Goal: Communication & Community: Answer question/provide support

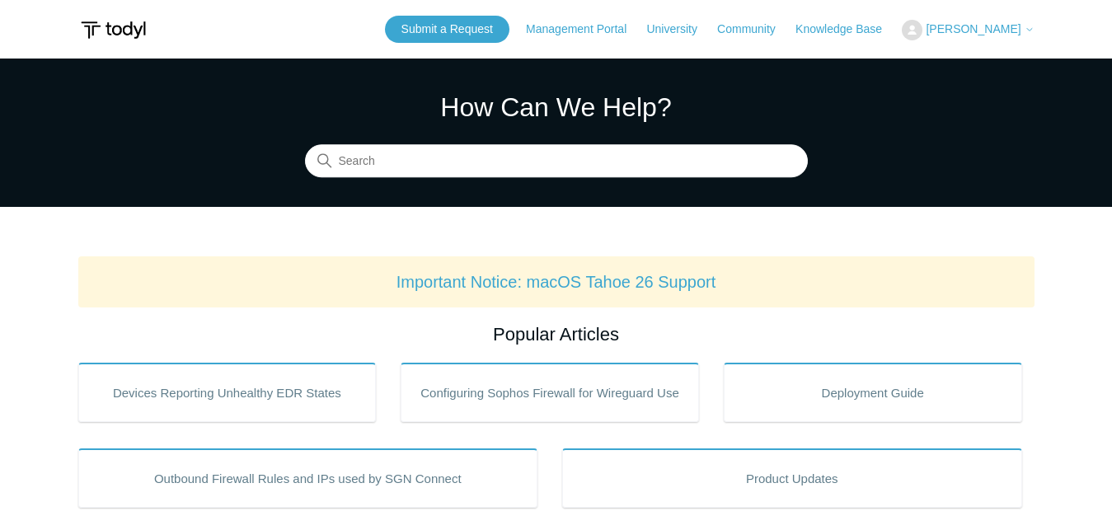
click at [979, 27] on span "[PERSON_NAME]" at bounding box center [972, 28] width 95 height 13
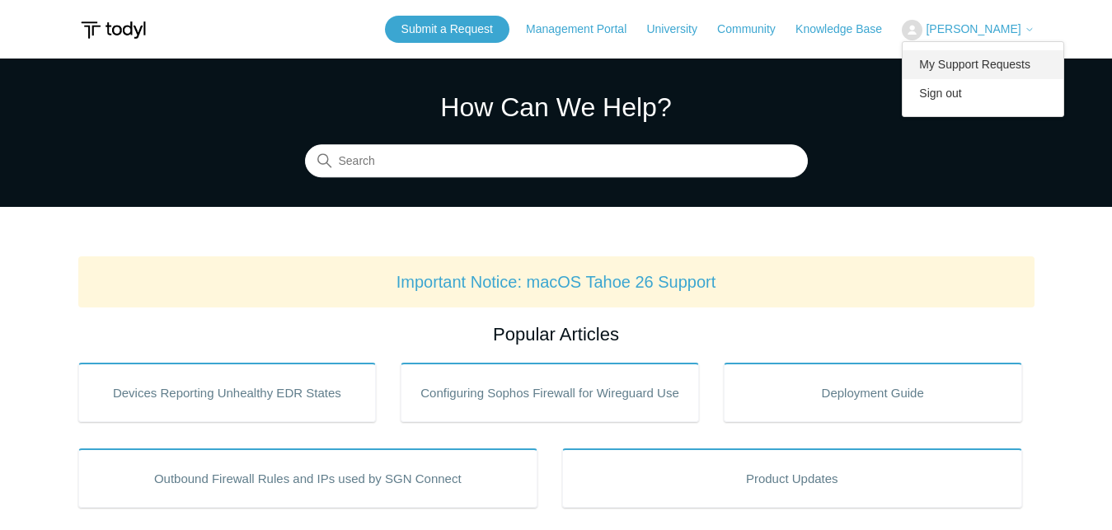
click at [973, 54] on link "My Support Requests" at bounding box center [982, 64] width 161 height 29
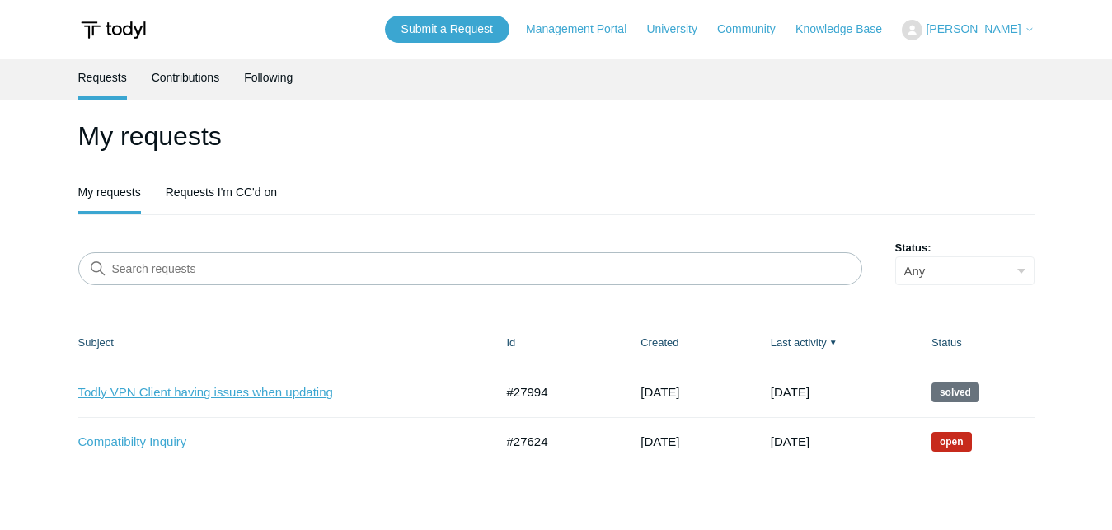
click at [292, 398] on link "Todly VPN Client having issues when updating" at bounding box center [273, 392] width 391 height 19
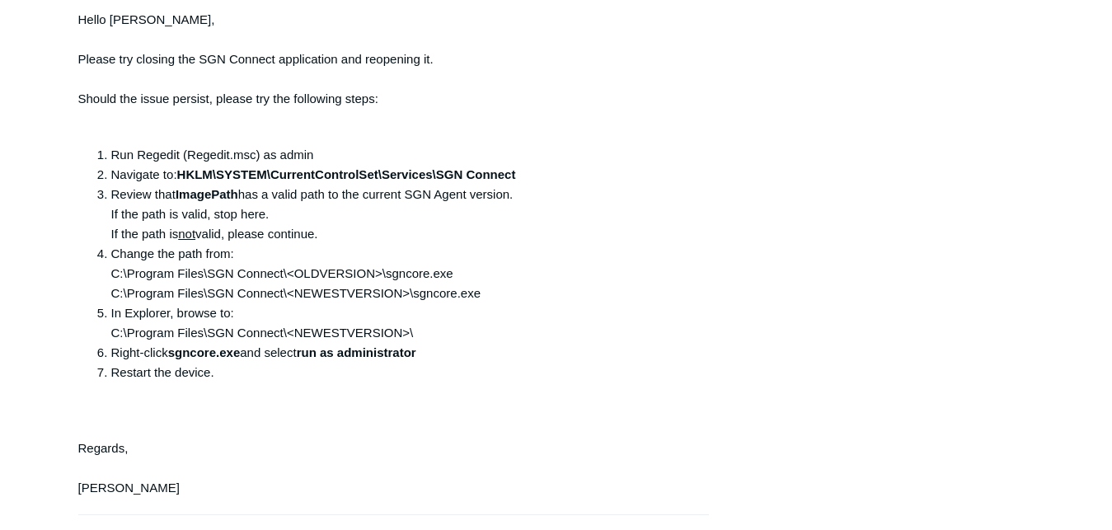
scroll to position [1717, 0]
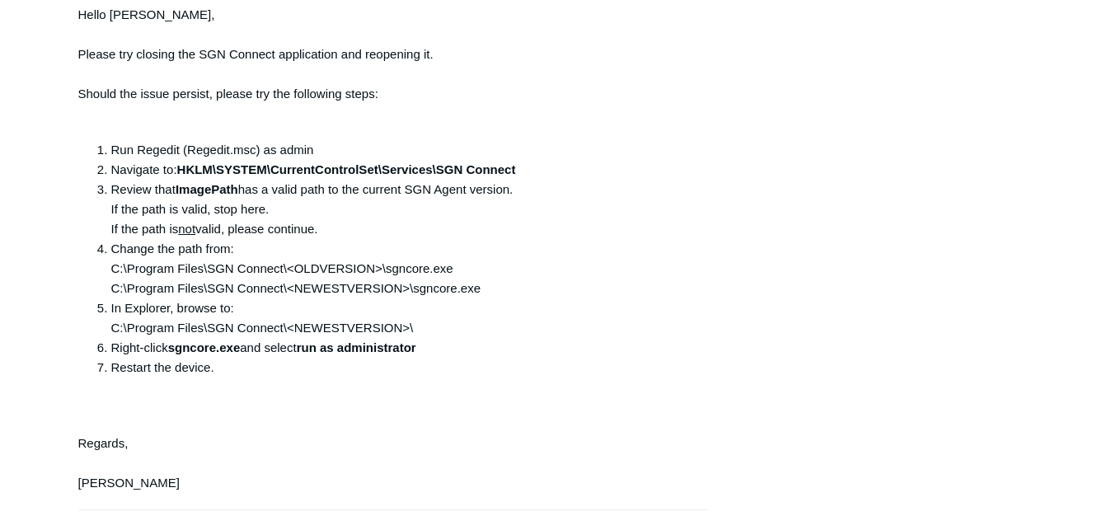
click at [195, 171] on div "Hello Alvin, Please try closing the SGN Connect application and reopening it. S…" at bounding box center [385, 249] width 615 height 488
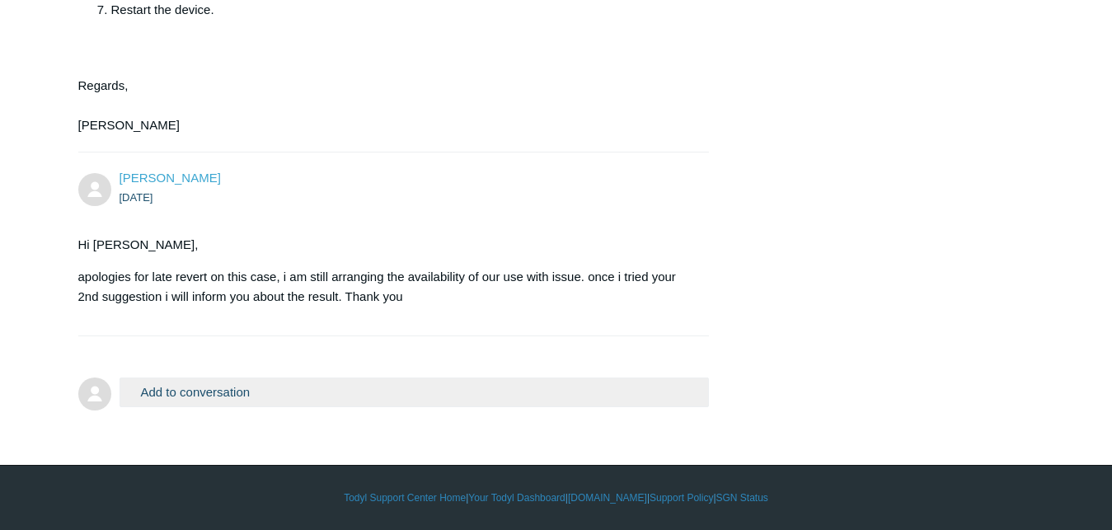
scroll to position [2155, 0]
click at [362, 382] on button "Add to conversation" at bounding box center [414, 391] width 590 height 29
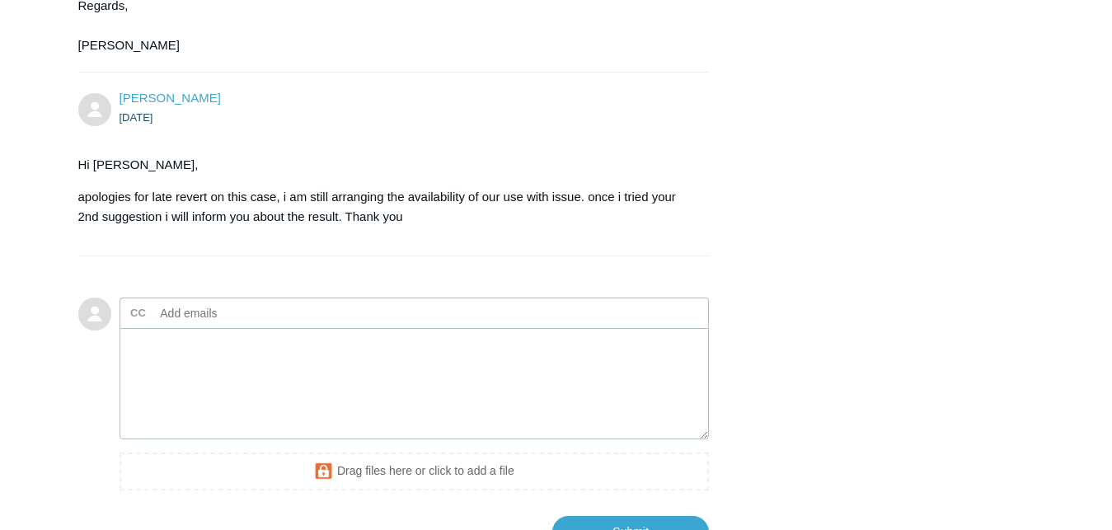
click at [397, 328] on ul "CC Add emails" at bounding box center [414, 312] width 590 height 30
click at [335, 439] on textarea "Add your reply" at bounding box center [414, 383] width 590 height 111
click at [204, 439] on textarea "Add your reply" at bounding box center [414, 383] width 590 height 111
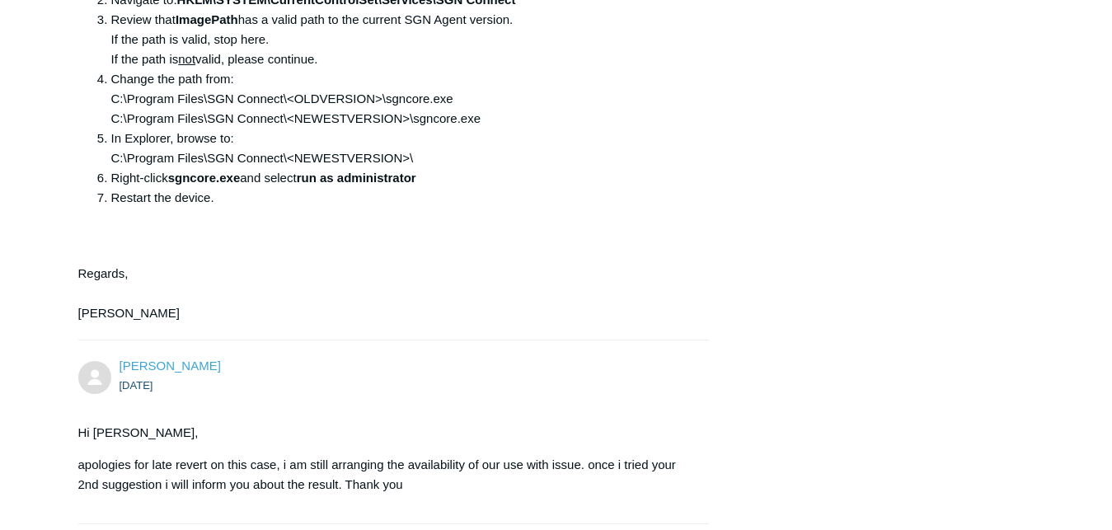
scroll to position [1882, 0]
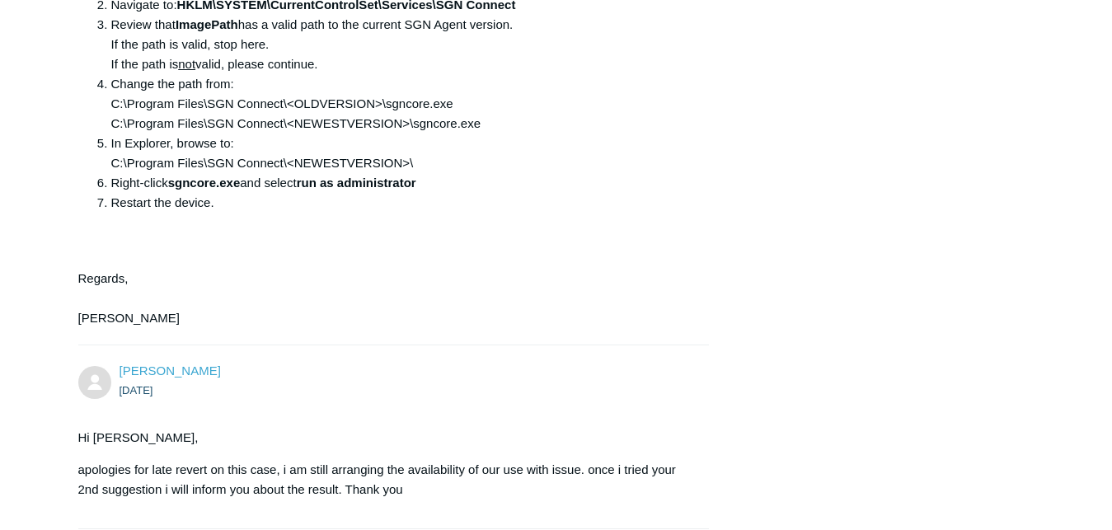
click at [492, 74] on li "Review that ImagePath has a valid path to the current SGN Agent version. If the…" at bounding box center [402, 44] width 582 height 59
drag, startPoint x: 532, startPoint y: 85, endPoint x: 180, endPoint y: 81, distance: 351.1
click at [180, 15] on li "Navigate to: HKLM\SYSTEM\CurrentControlSet\Services\SGN Connect" at bounding box center [402, 5] width 582 height 20
copy strong "HKLM\SYSTEM\CurrentControlSet\Services\SGN Connect"
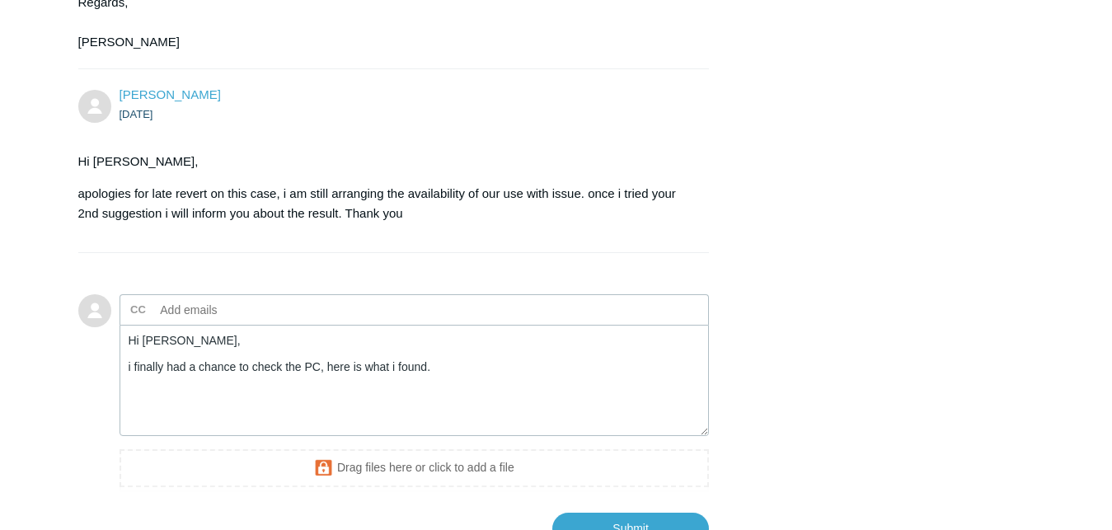
scroll to position [2252, 0]
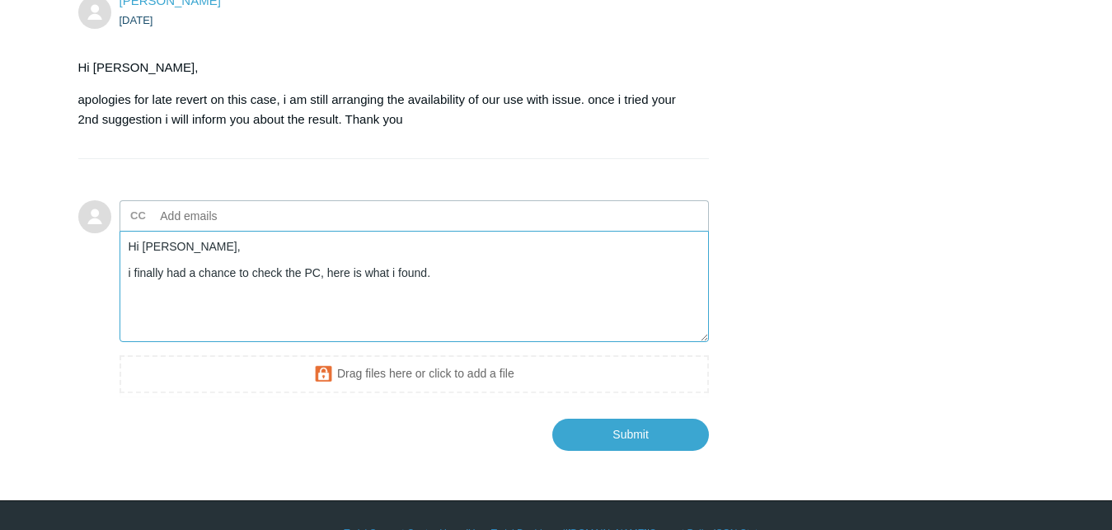
click at [605, 342] on textarea "Hi Connor, i finally had a chance to check the PC, here is what i found." at bounding box center [414, 286] width 590 height 111
paste textarea "HKLM\SYSTEM\CurrentControlSet\Services\SGN Connect"
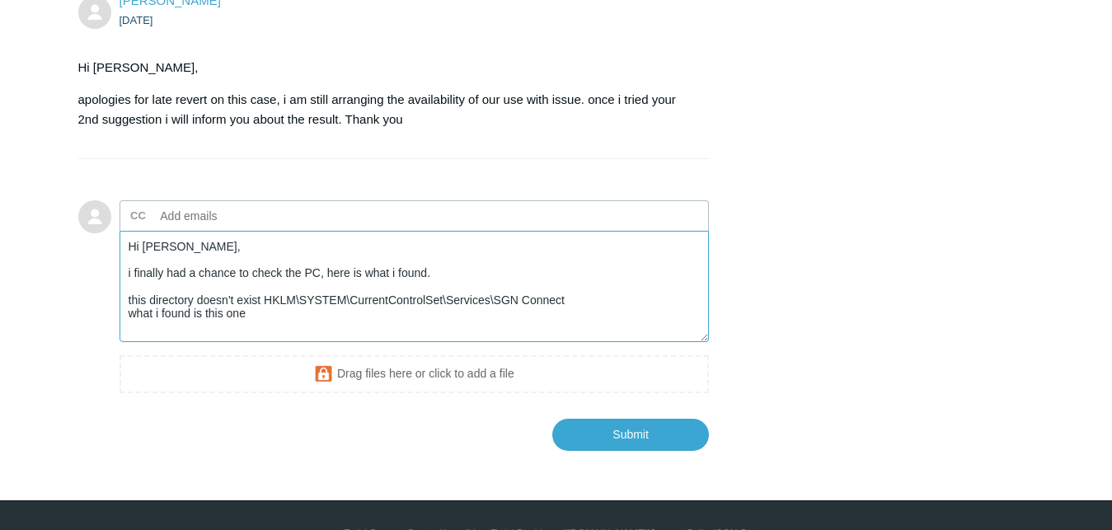
paste textarea "HKLM\SYSTEM\CurrentControlSet\Services\SGN Connect"
click at [331, 342] on textarea "Hi Connor, i finally had a chance to check the PC, here is what i found. this d…" at bounding box center [414, 286] width 590 height 111
click at [592, 342] on textarea "Hi Connor, i finally had a chance to check the PC, here is what i found. this d…" at bounding box center [414, 286] width 590 height 111
click at [578, 342] on textarea "Hi Connor, i finally had a chance to check the PC, here is what i found. this d…" at bounding box center [414, 286] width 590 height 111
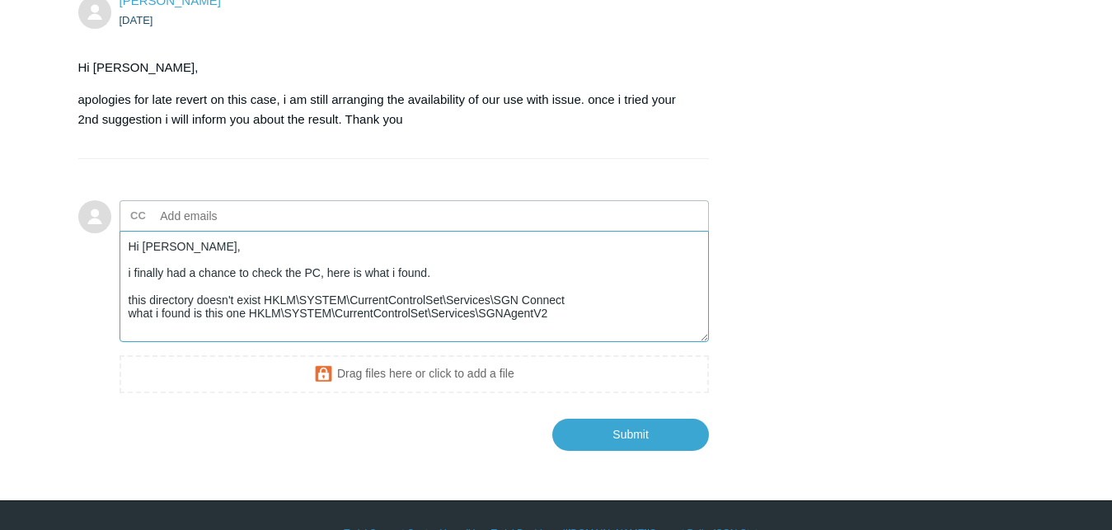
scroll to position [6, 0]
click at [278, 342] on textarea "Hi Connor, i finally had a chance to check the PC, here is what i found. this d…" at bounding box center [414, 286] width 590 height 111
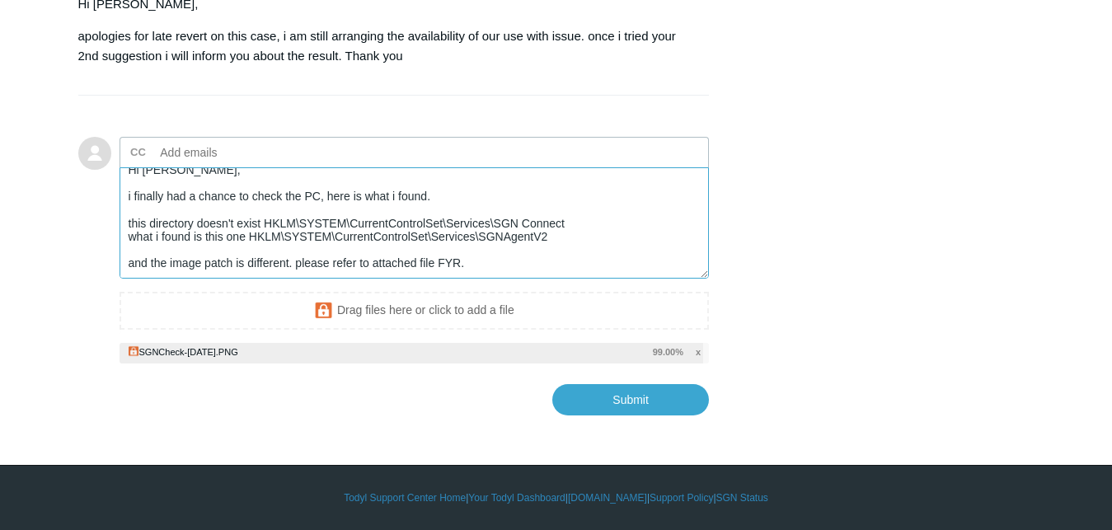
scroll to position [2392, 0]
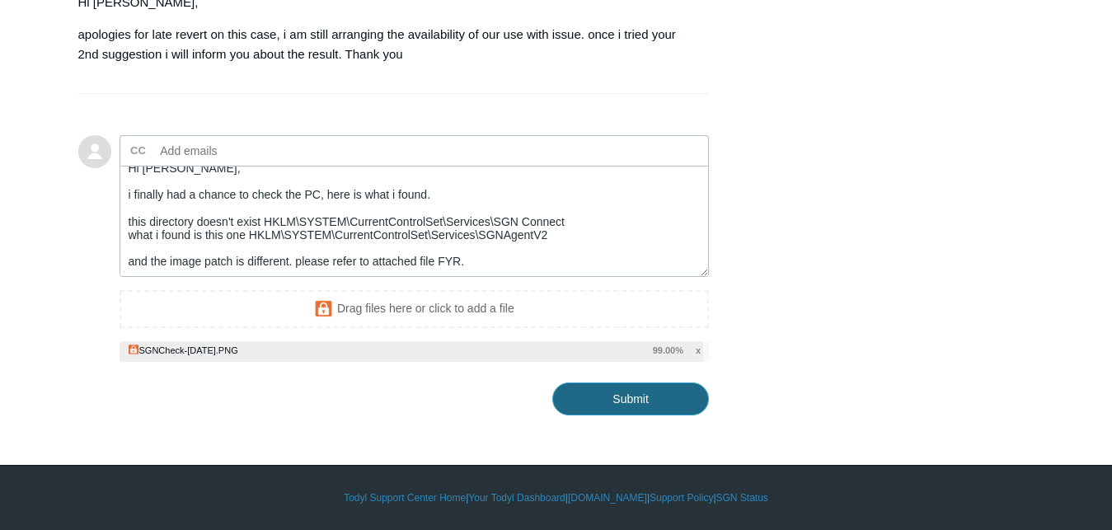
click at [633, 399] on input "Submit" at bounding box center [630, 398] width 157 height 33
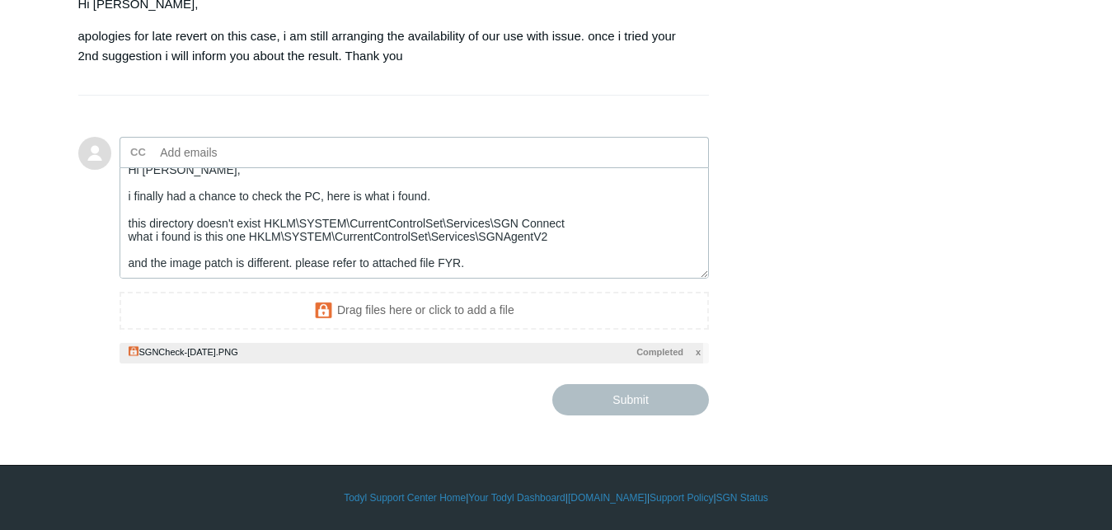
type textarea "Hi Connor, i finally had a chance to check the PC, here is what i found. this d…"
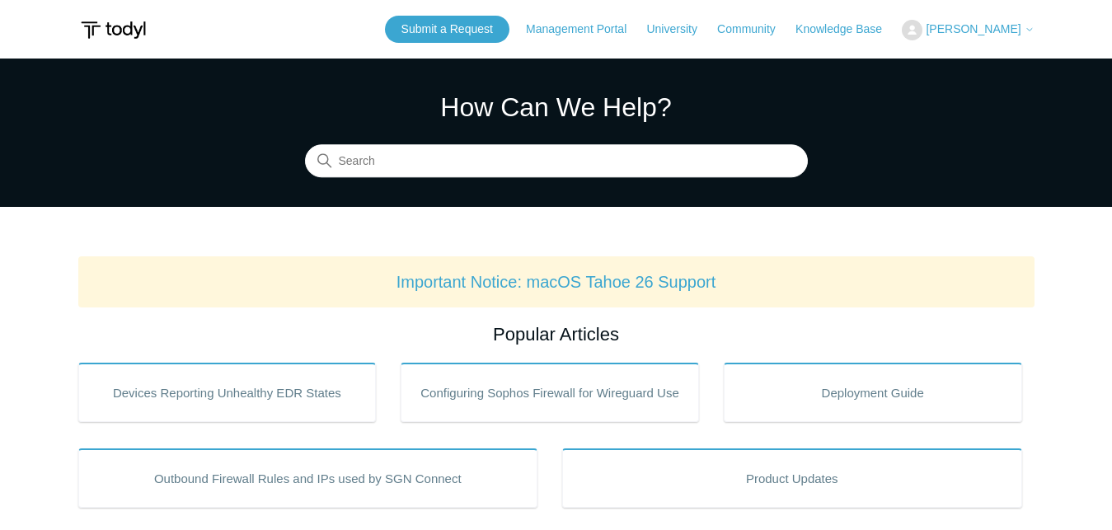
click at [988, 27] on span "[PERSON_NAME]" at bounding box center [972, 28] width 95 height 13
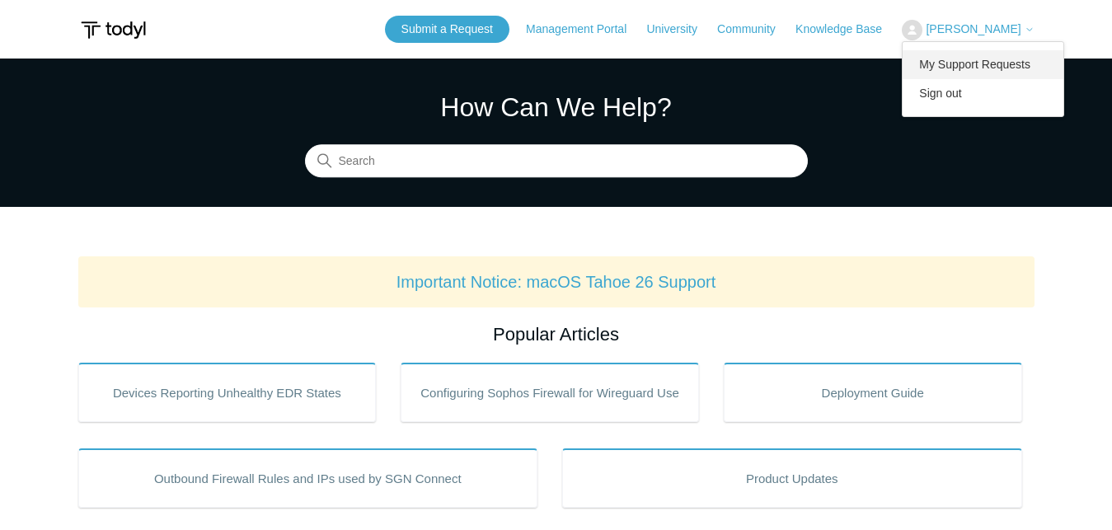
click at [981, 56] on link "My Support Requests" at bounding box center [982, 64] width 161 height 29
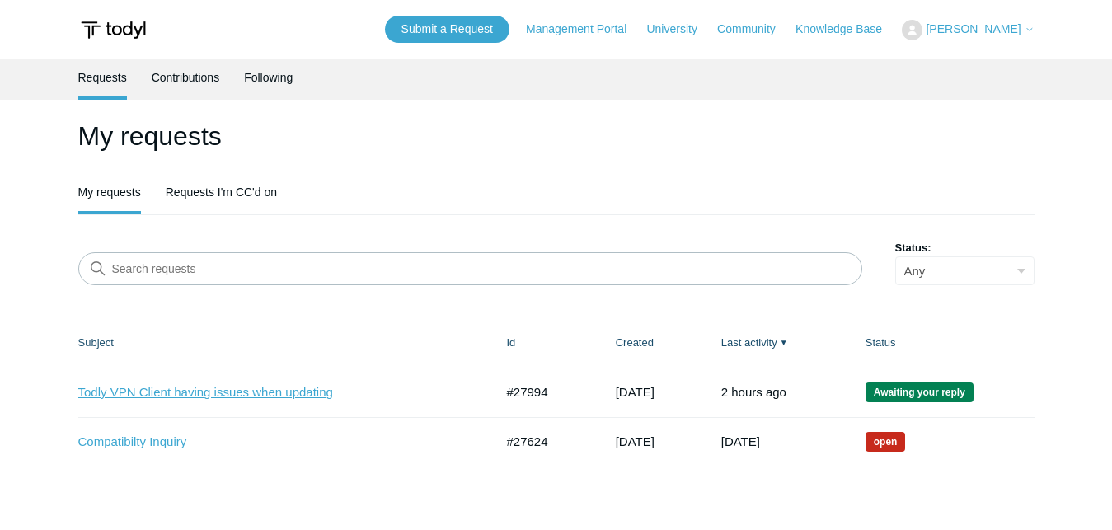
click at [248, 391] on link "Todly VPN Client having issues when updating" at bounding box center [273, 392] width 391 height 19
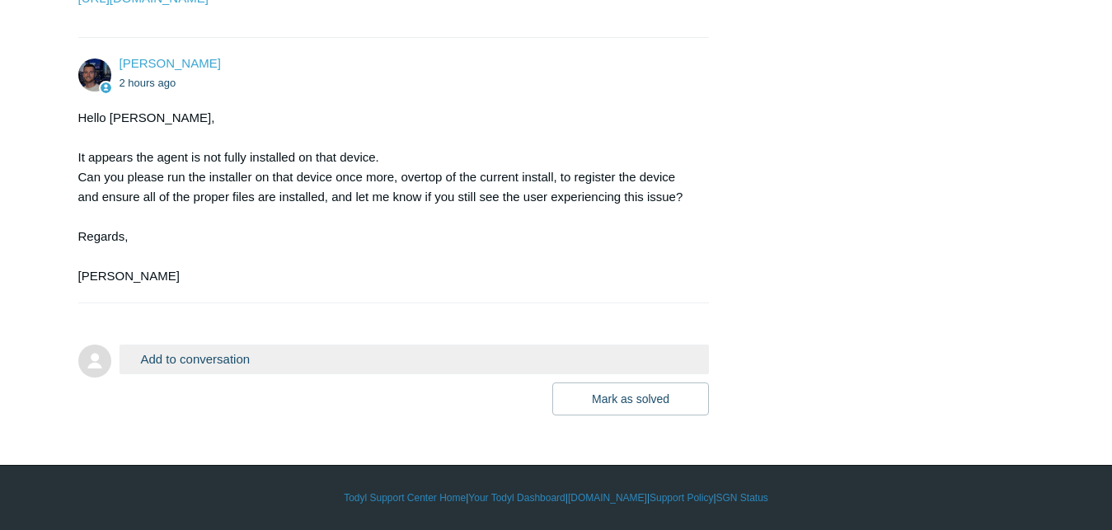
scroll to position [2793, 0]
click at [358, 353] on button "Add to conversation" at bounding box center [414, 358] width 590 height 29
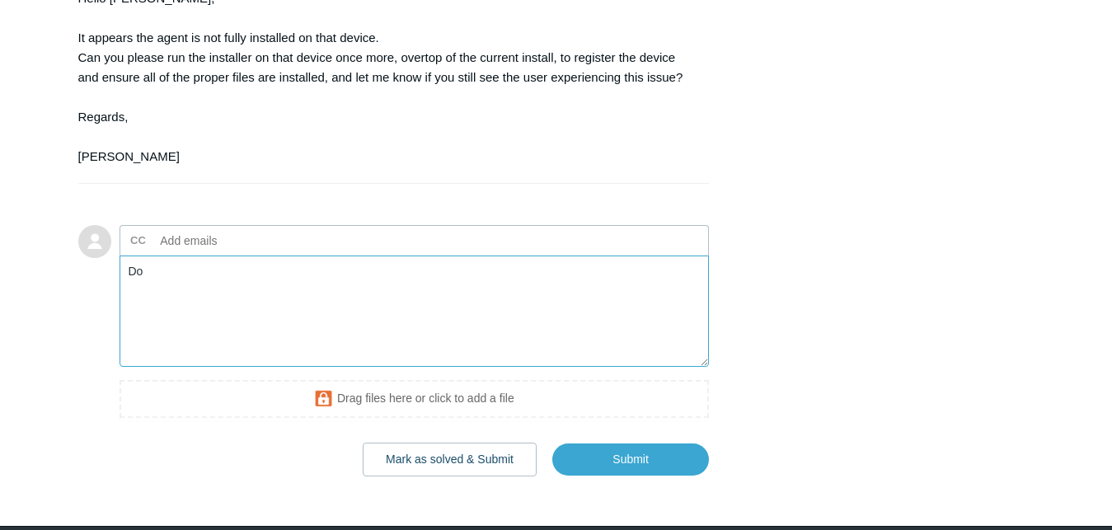
type textarea "D"
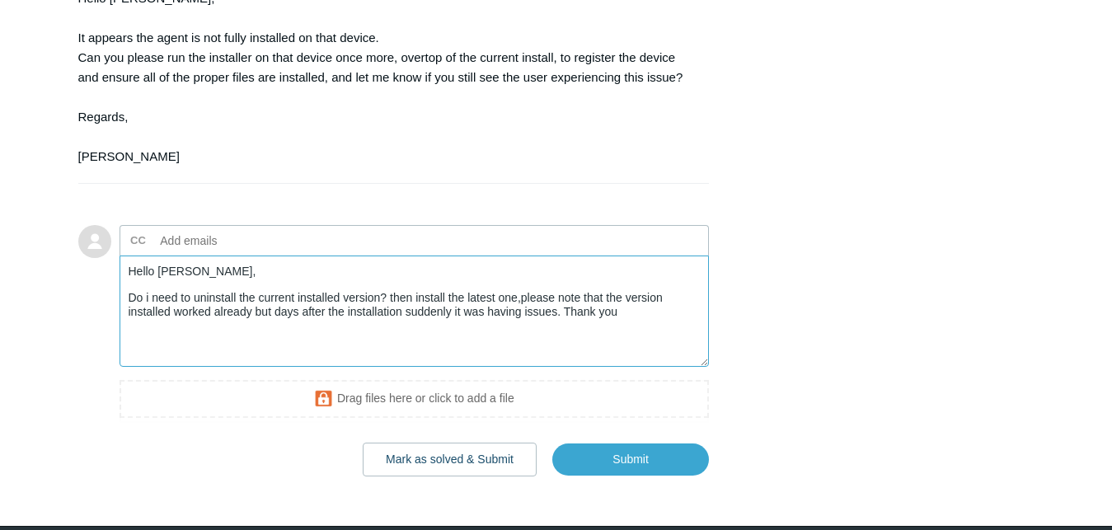
scroll to position [2970, 0]
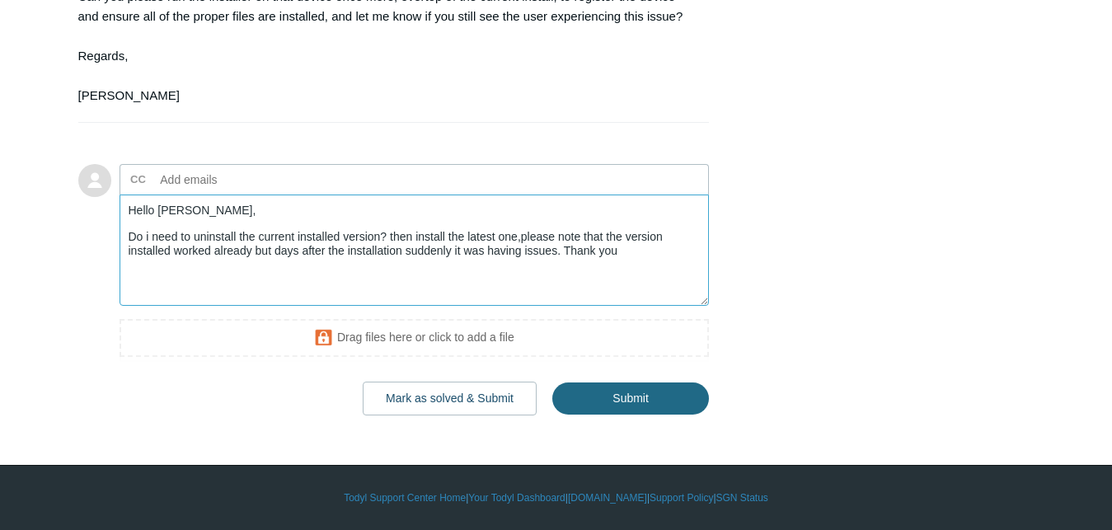
type textarea "Hello [PERSON_NAME], Do i need to uninstall the current installed version? then…"
click at [618, 387] on input "Submit" at bounding box center [630, 398] width 157 height 33
